Goal: Transaction & Acquisition: Purchase product/service

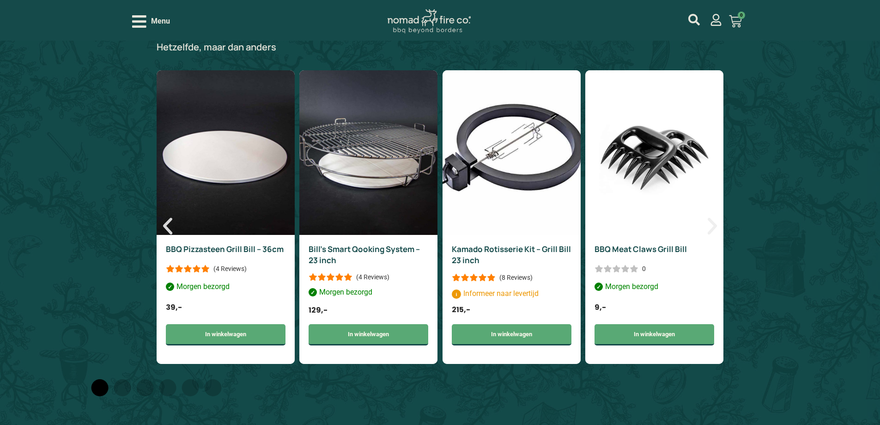
scroll to position [1160, 0]
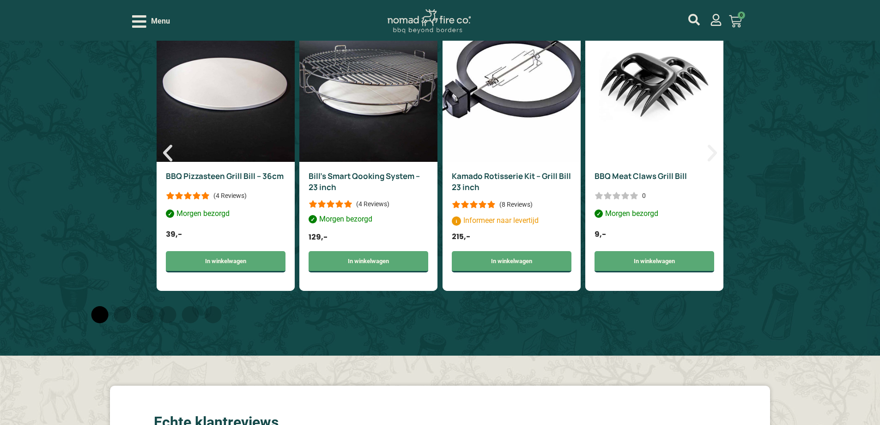
click at [470, 206] on div "3 / 6" at bounding box center [474, 203] width 44 height 7
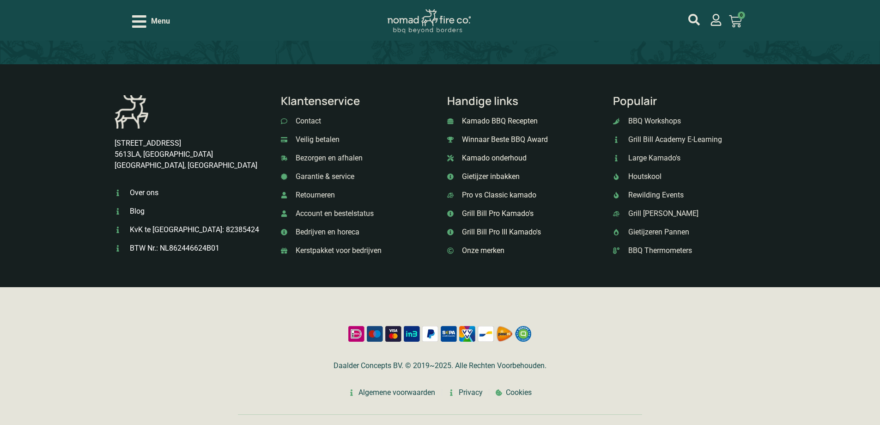
scroll to position [2432, 0]
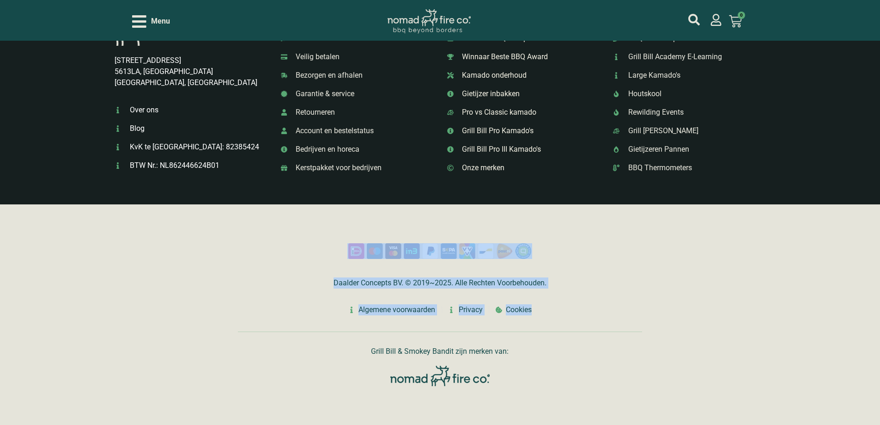
drag, startPoint x: 553, startPoint y: 314, endPoint x: 327, endPoint y: 230, distance: 240.6
click at [333, 234] on div "Daalder Concepts BV. © 2019~2025. Alle Rechten Voorbehouden. Algemene voorwaard…" at bounding box center [439, 314] width 413 height 170
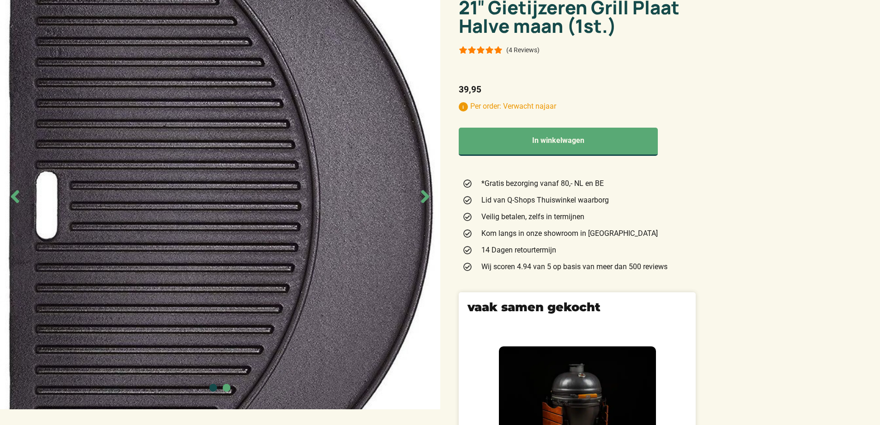
scroll to position [0, 0]
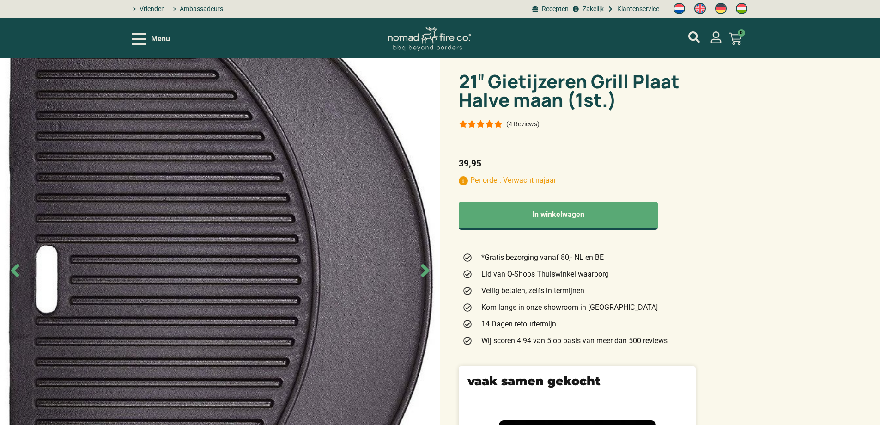
click at [427, 269] on icon "Next slide" at bounding box center [425, 270] width 8 height 13
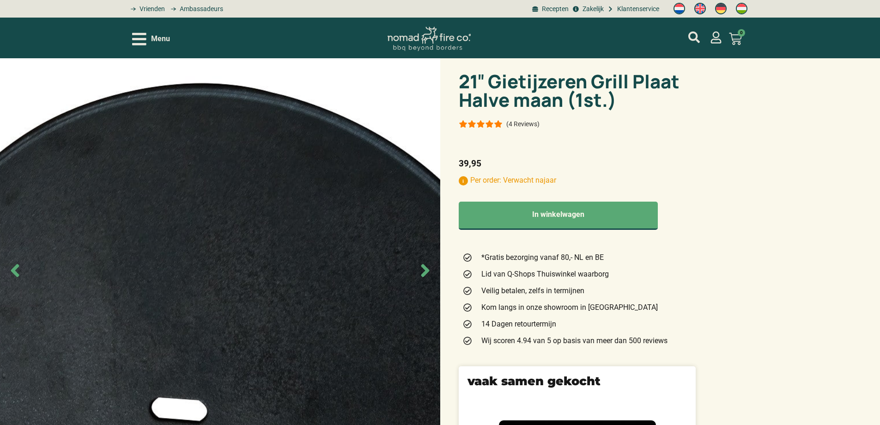
click at [427, 269] on icon "Next slide" at bounding box center [425, 270] width 8 height 13
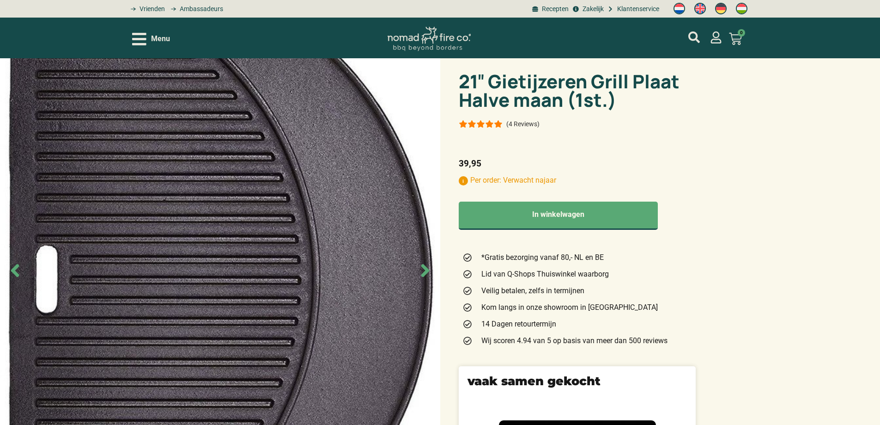
click at [426, 269] on icon "Next slide" at bounding box center [425, 270] width 8 height 13
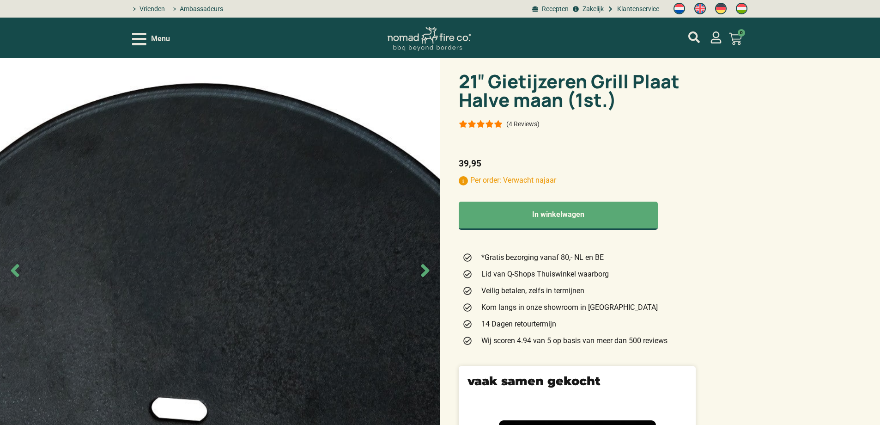
click at [426, 269] on icon "Next slide" at bounding box center [425, 270] width 8 height 13
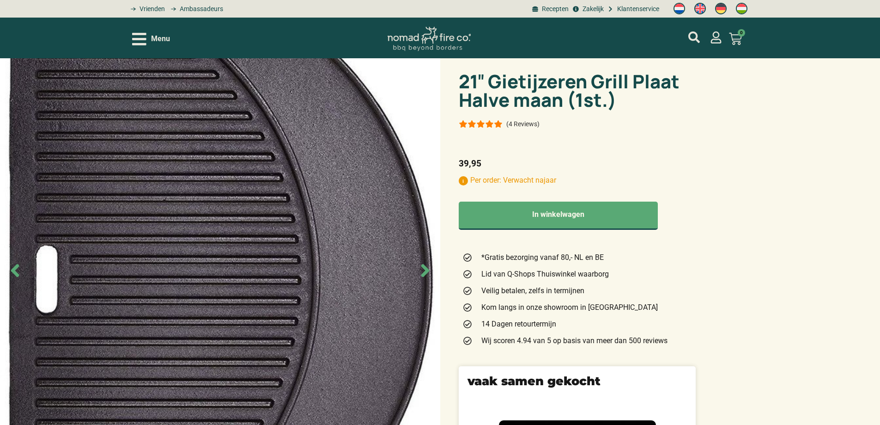
click at [426, 268] on icon "Next slide" at bounding box center [425, 270] width 8 height 13
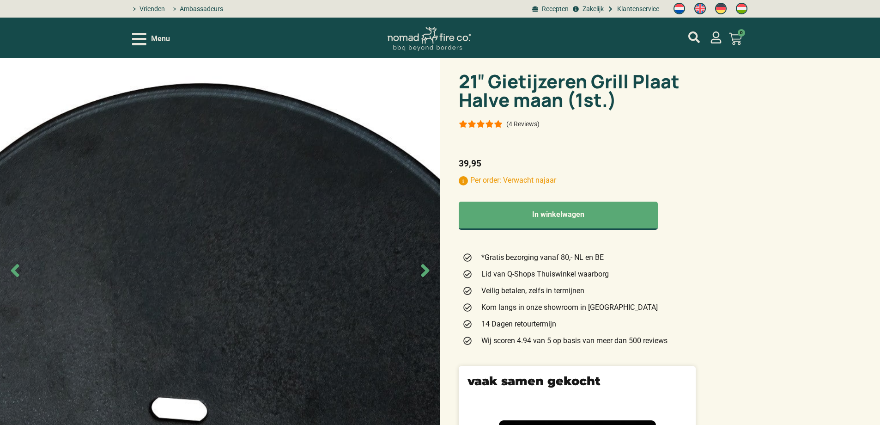
click at [426, 268] on icon "Next slide" at bounding box center [425, 270] width 8 height 13
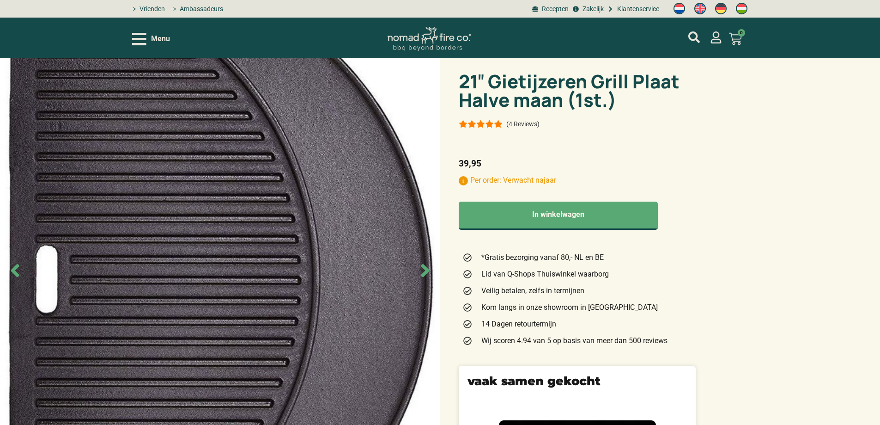
click at [426, 268] on icon "Next slide" at bounding box center [425, 270] width 8 height 13
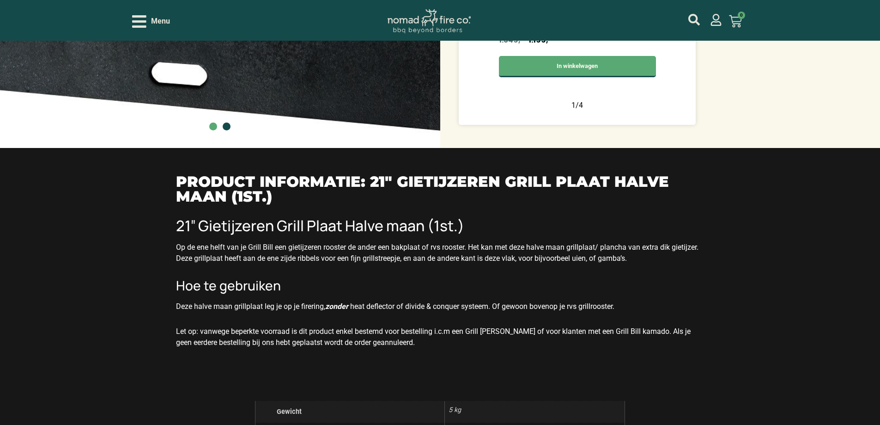
scroll to position [370, 0]
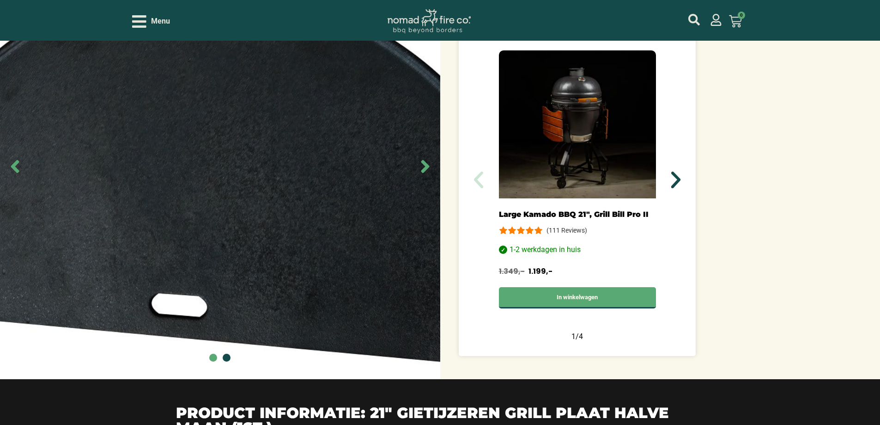
click at [680, 179] on icon "Volgende slide" at bounding box center [675, 179] width 9 height 17
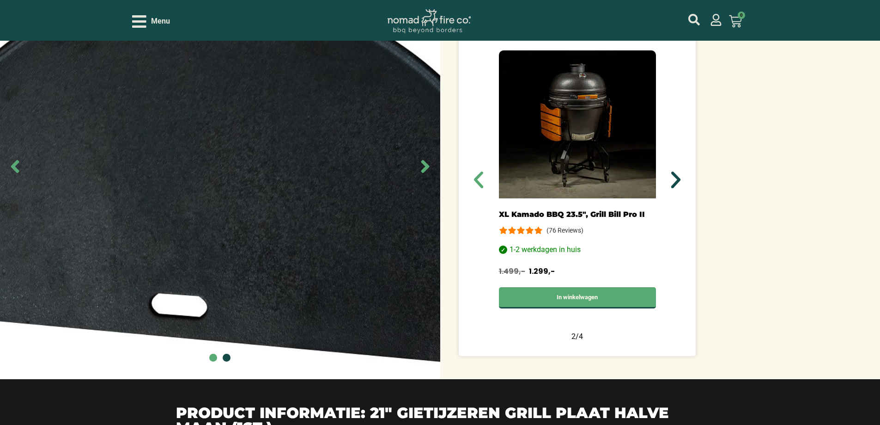
click at [680, 179] on icon "Volgende slide" at bounding box center [675, 179] width 9 height 17
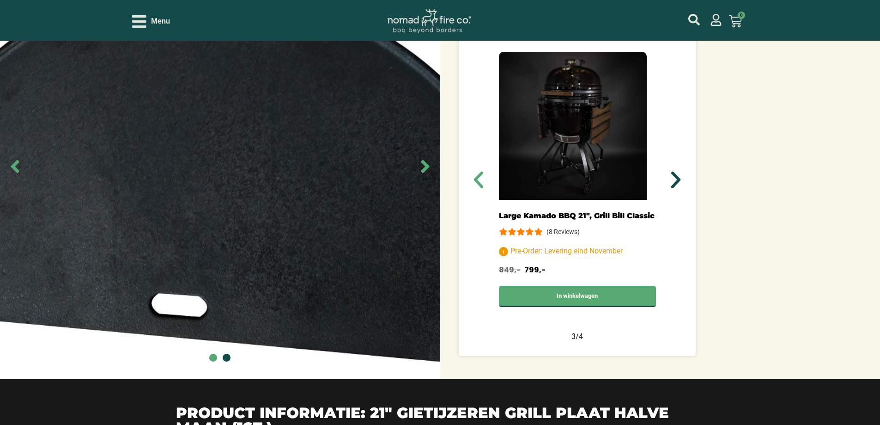
click at [680, 179] on icon "Volgende slide" at bounding box center [675, 179] width 9 height 17
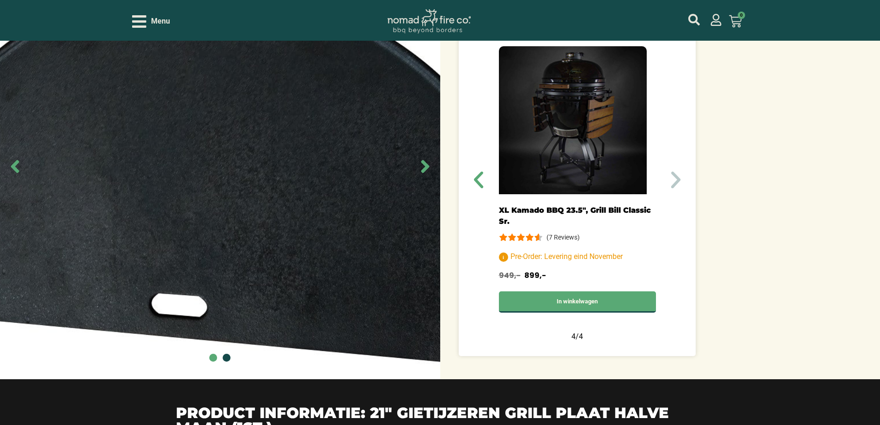
click at [680, 179] on icon "Volgende slide" at bounding box center [675, 179] width 9 height 17
click at [673, 181] on icon "Volgende slide" at bounding box center [676, 180] width 22 height 22
click at [676, 182] on icon "Volgende slide" at bounding box center [675, 179] width 9 height 17
click at [483, 183] on icon "Vorige slide" at bounding box center [479, 180] width 22 height 22
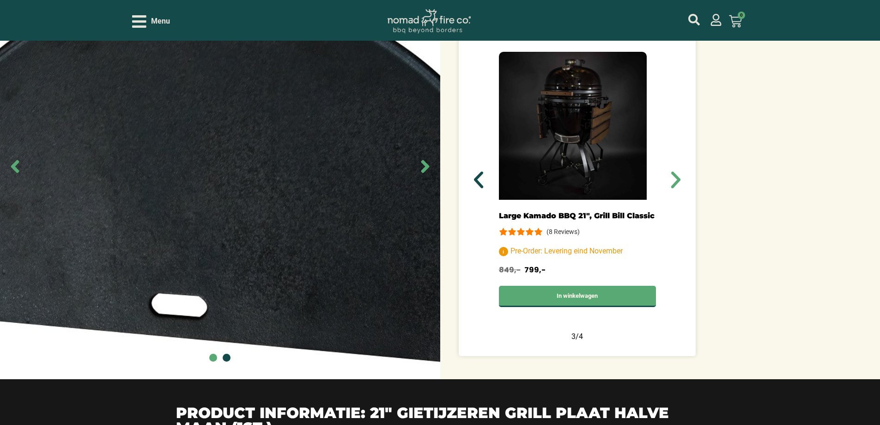
click at [483, 183] on icon "Vorige slide" at bounding box center [479, 180] width 22 height 22
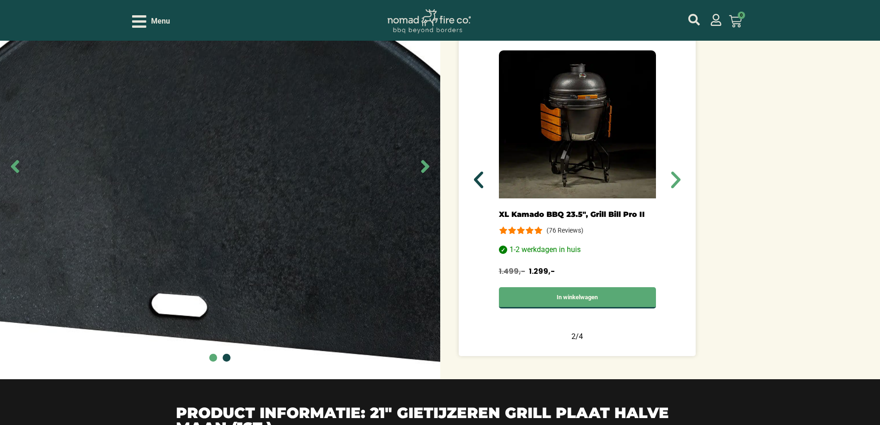
click at [482, 183] on icon "Vorige slide" at bounding box center [479, 180] width 22 height 22
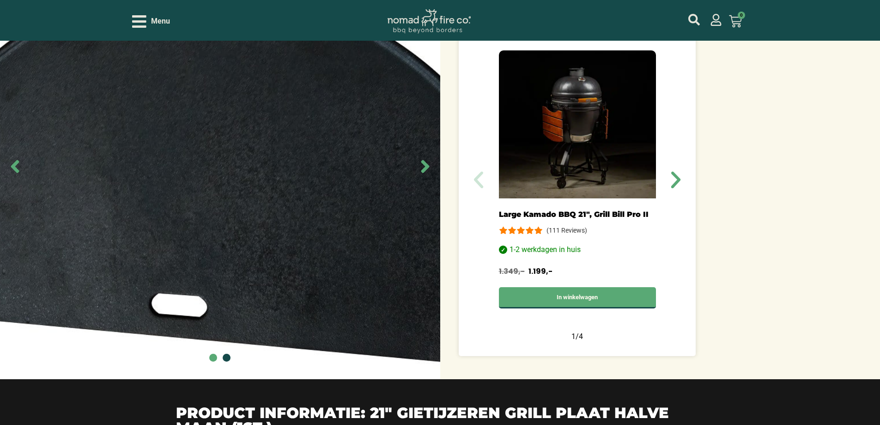
click at [552, 232] on p "(111 Reviews)" at bounding box center [566, 229] width 41 height 7
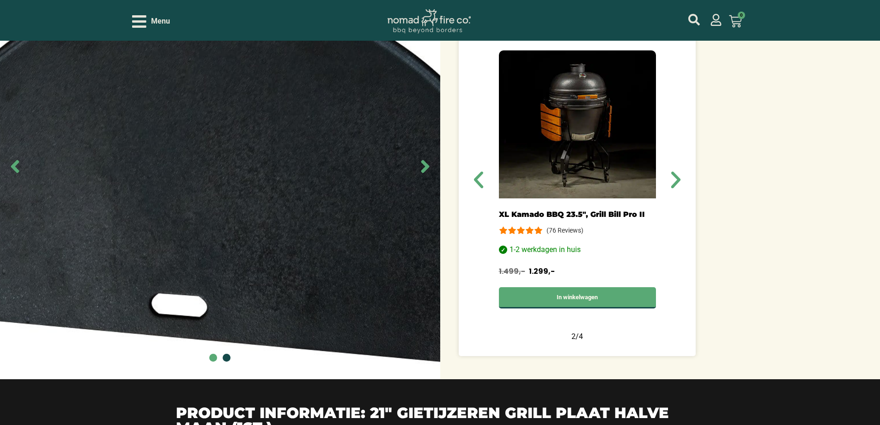
click at [552, 232] on p "(76 Reviews)" at bounding box center [564, 229] width 37 height 7
click at [538, 232] on div "2 / 4" at bounding box center [520, 229] width 44 height 7
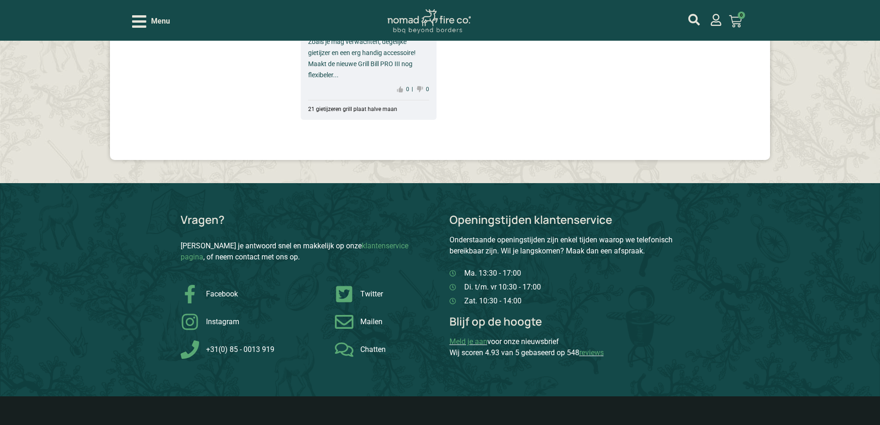
scroll to position [2247, 0]
